Goal: Navigation & Orientation: Find specific page/section

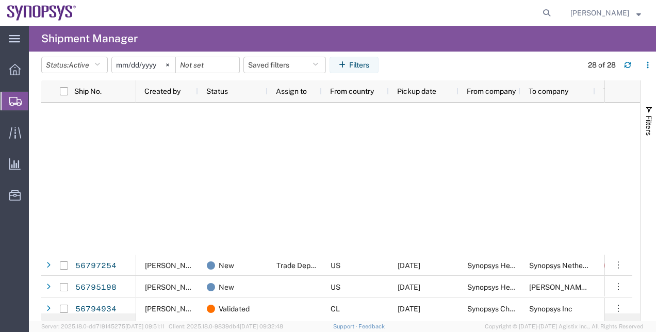
scroll to position [376, 0]
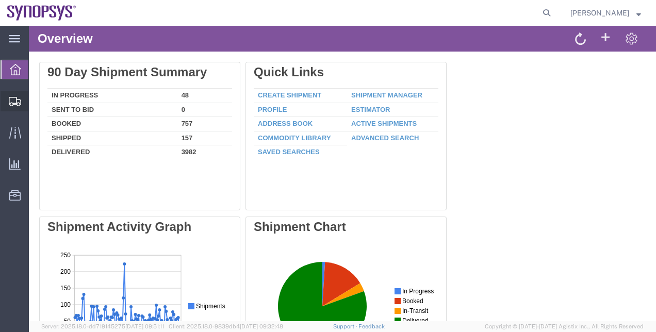
click at [0, 0] on span "Shipment Manager" at bounding box center [0, 0] width 0 height 0
